Goal: Find specific fact: Find specific fact

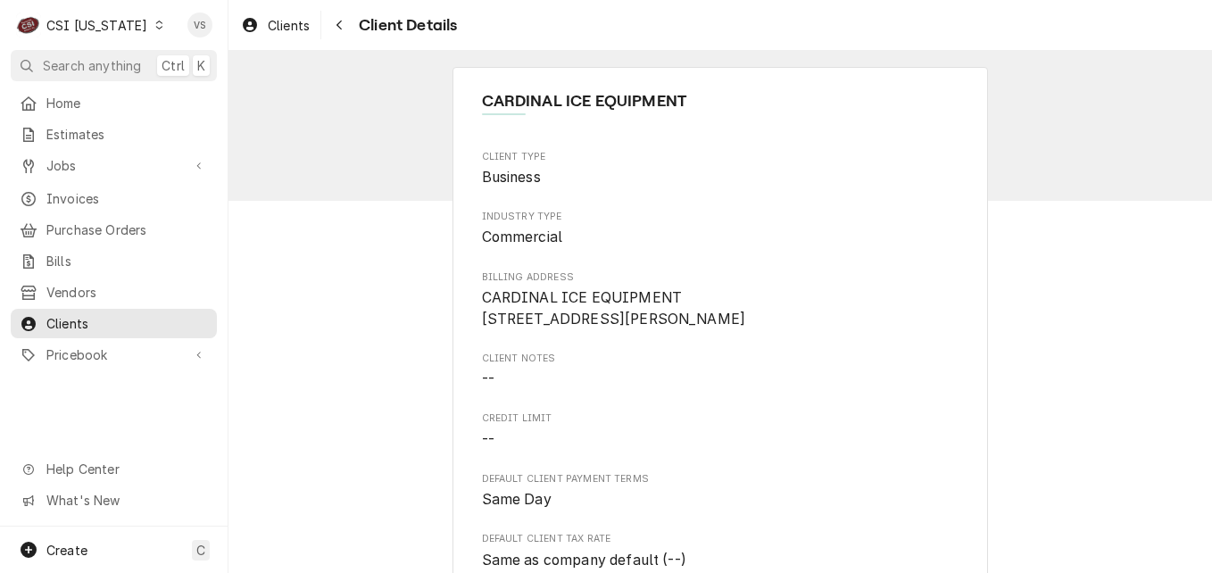
click at [153, 26] on div "Dynamic Content Wrapper" at bounding box center [159, 25] width 12 height 12
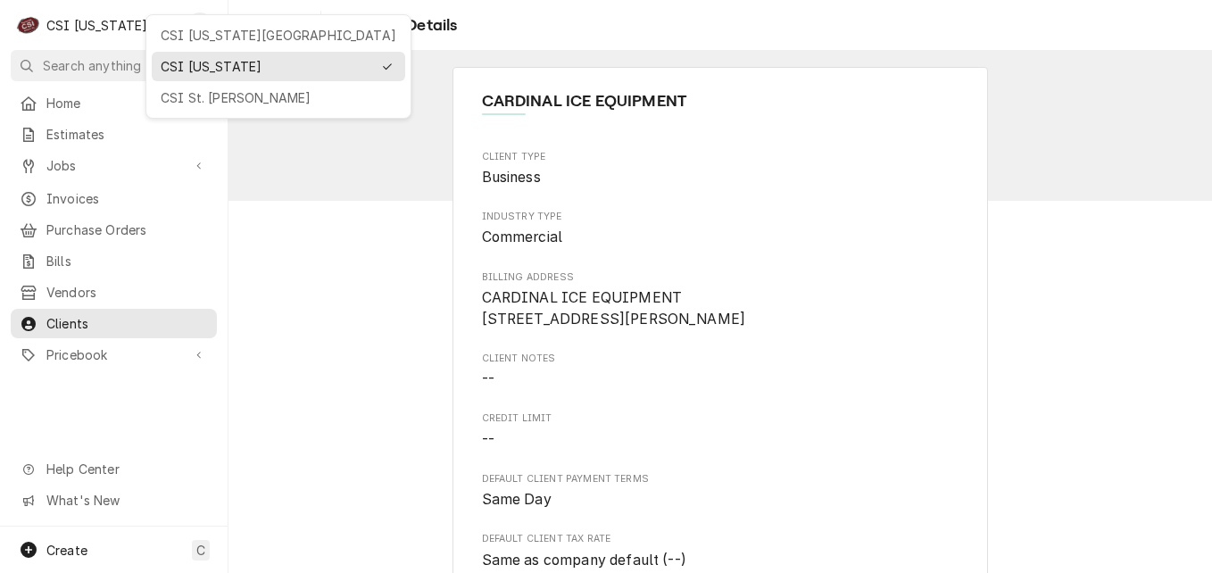
click at [200, 49] on div "CSI Kansas City CSI Kentucky CSI St. Louis" at bounding box center [279, 66] width 266 height 104
click at [200, 37] on div "CSI [US_STATE][GEOGRAPHIC_DATA]" at bounding box center [279, 35] width 236 height 19
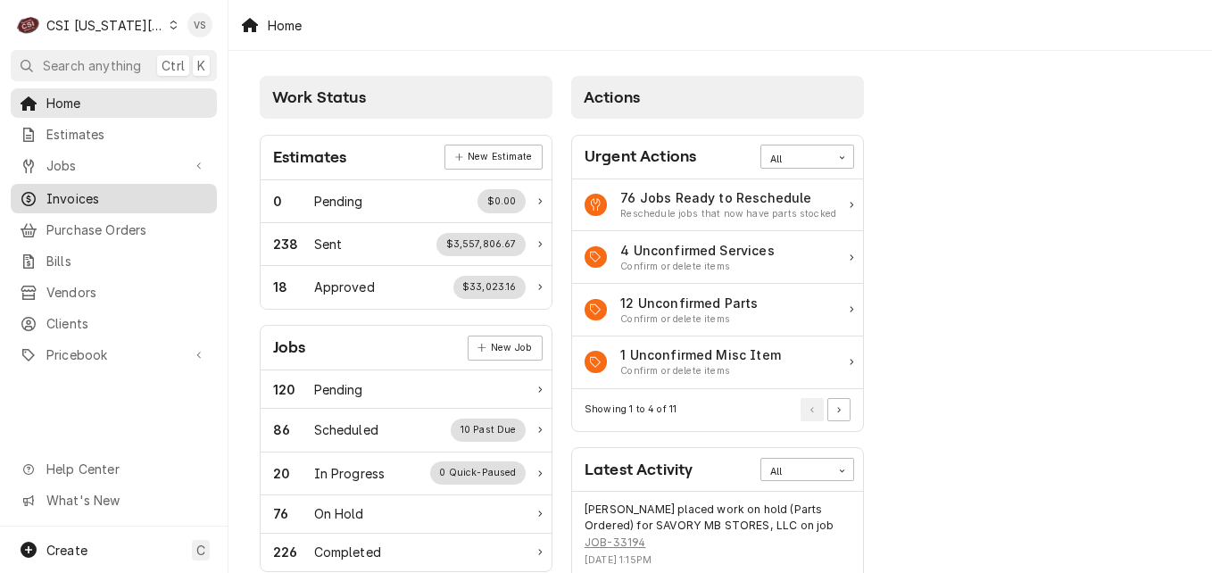
click at [94, 199] on span "Invoices" at bounding box center [127, 198] width 162 height 19
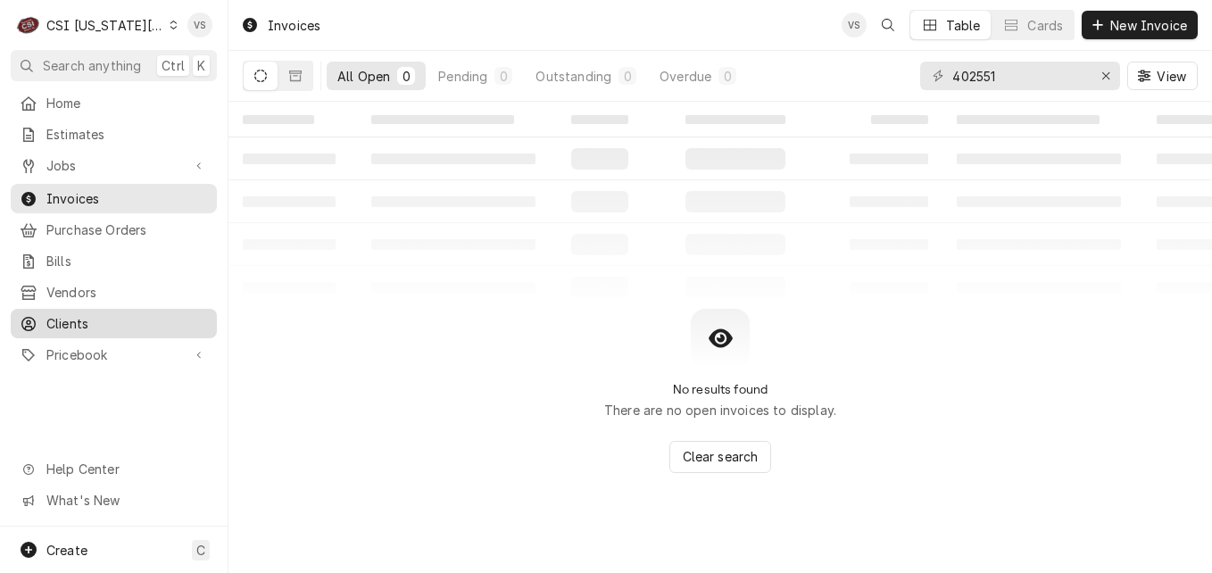
click at [78, 314] on span "Clients" at bounding box center [127, 323] width 162 height 19
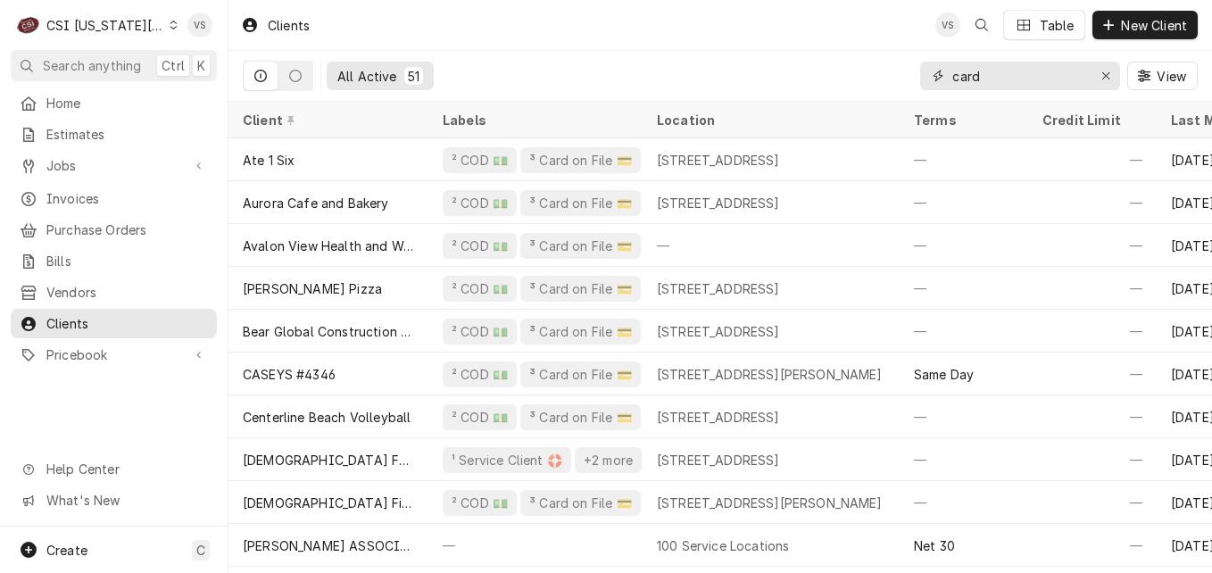
drag, startPoint x: 991, startPoint y: 74, endPoint x: 956, endPoint y: 76, distance: 34.9
click at [991, 74] on input "card" at bounding box center [1020, 76] width 134 height 29
click at [987, 77] on input "card" at bounding box center [1020, 76] width 134 height 29
click at [955, 76] on input "card" at bounding box center [1020, 76] width 134 height 29
type input "c"
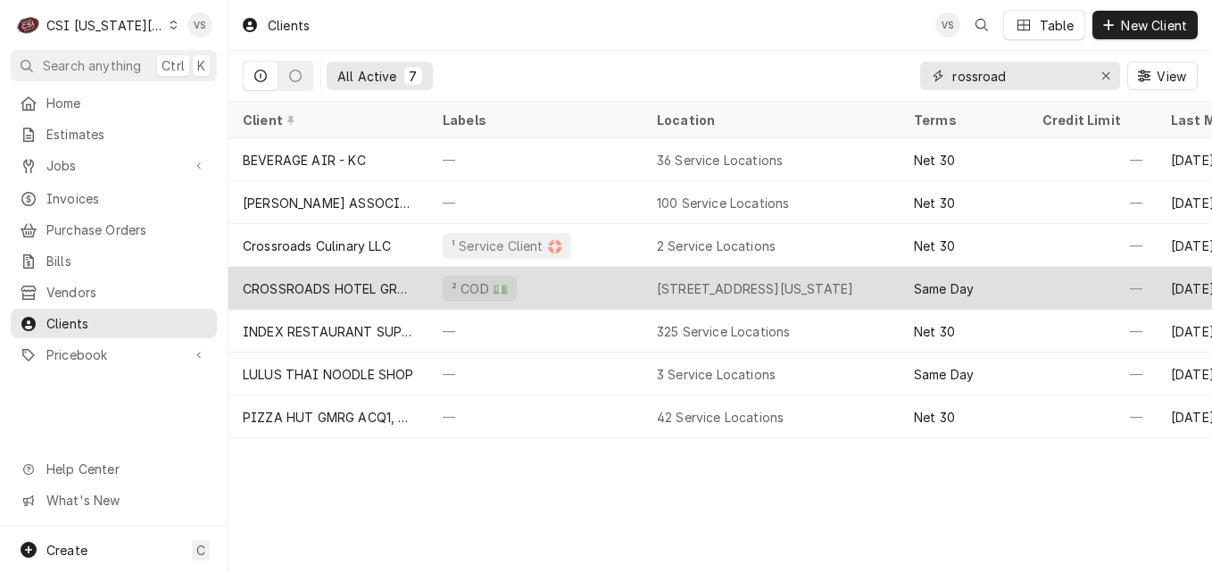
type input "rossroad"
click at [377, 279] on div "CROSSROADS HOTEL GROUP" at bounding box center [328, 288] width 171 height 19
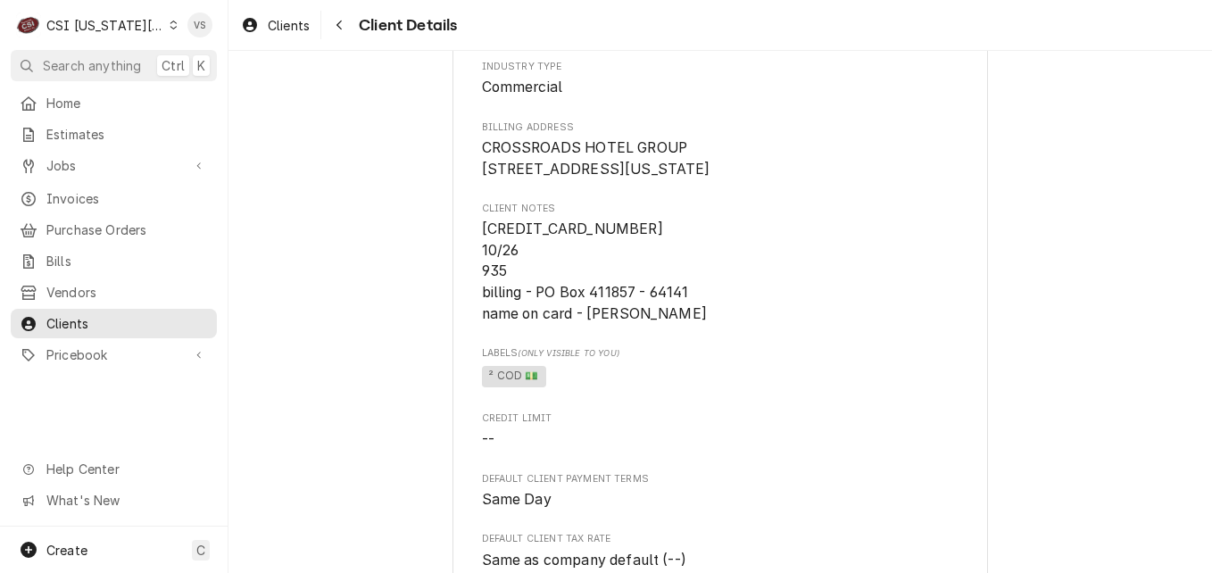
scroll to position [179, 0]
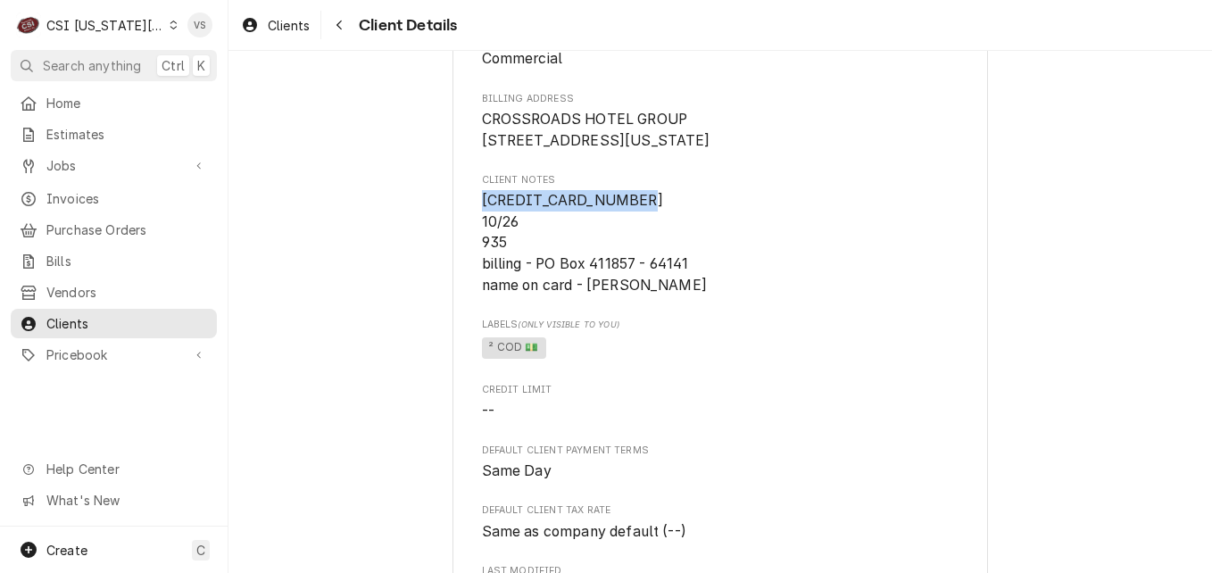
drag, startPoint x: 642, startPoint y: 218, endPoint x: 474, endPoint y: 220, distance: 167.9
drag, startPoint x: 474, startPoint y: 220, endPoint x: 491, endPoint y: 220, distance: 17.0
copy span "[CREDIT_CARD_NUMBER]"
